Goal: Complete application form

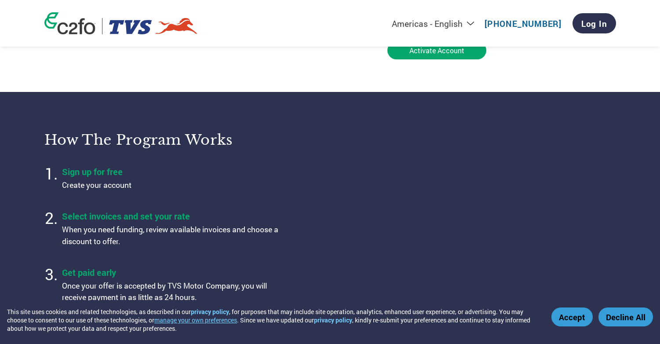
type input "[PERSON_NAME][EMAIL_ADDRESS][DOMAIN_NAME]"
type input "044 27923027"
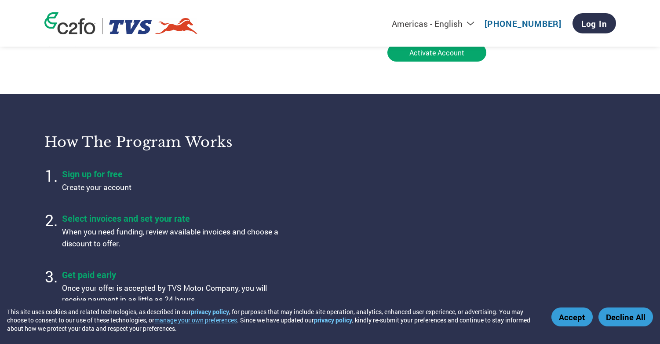
scroll to position [173, 0]
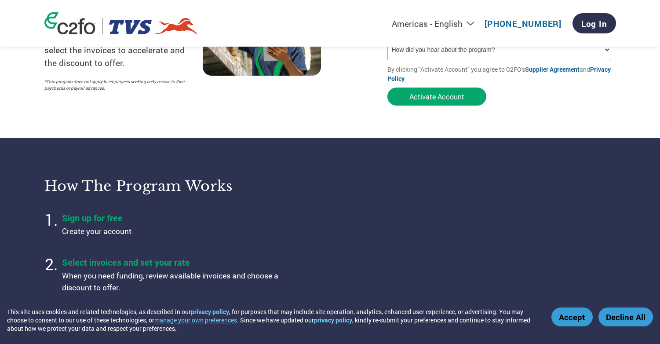
click at [477, 23] on select "Americas - English Américas - Español [GEOGRAPHIC_DATA] - Português [GEOGRAPHIC…" at bounding box center [379, 23] width 204 height 11
select select "en-IN"
click at [336, 18] on select "Americas - English Américas - Español [GEOGRAPHIC_DATA] - Português [GEOGRAPHIC…" at bounding box center [379, 23] width 204 height 11
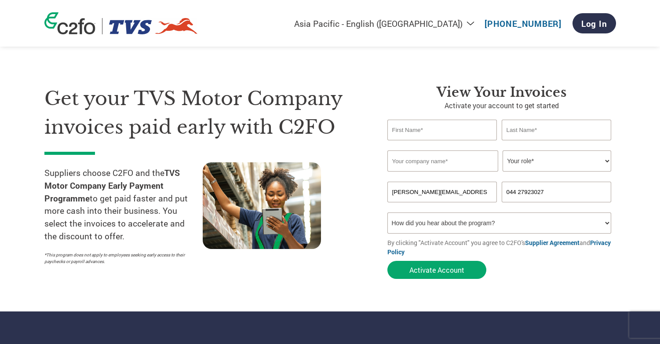
click at [607, 226] on select "How did you hear about the program? Received a letter Email Social Media Online…" at bounding box center [499, 222] width 224 height 21
click at [605, 160] on select "Your role* CFO Controller Credit Manager Finance Director Treasurer CEO Preside…" at bounding box center [557, 160] width 109 height 21
click at [418, 130] on input "text" at bounding box center [442, 130] width 110 height 21
